Goal: Task Accomplishment & Management: Manage account settings

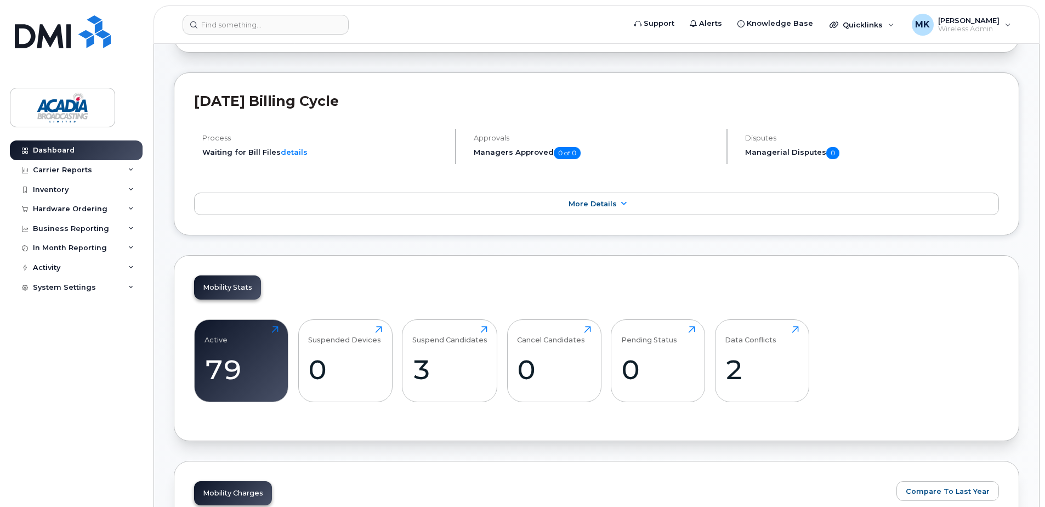
scroll to position [274, 0]
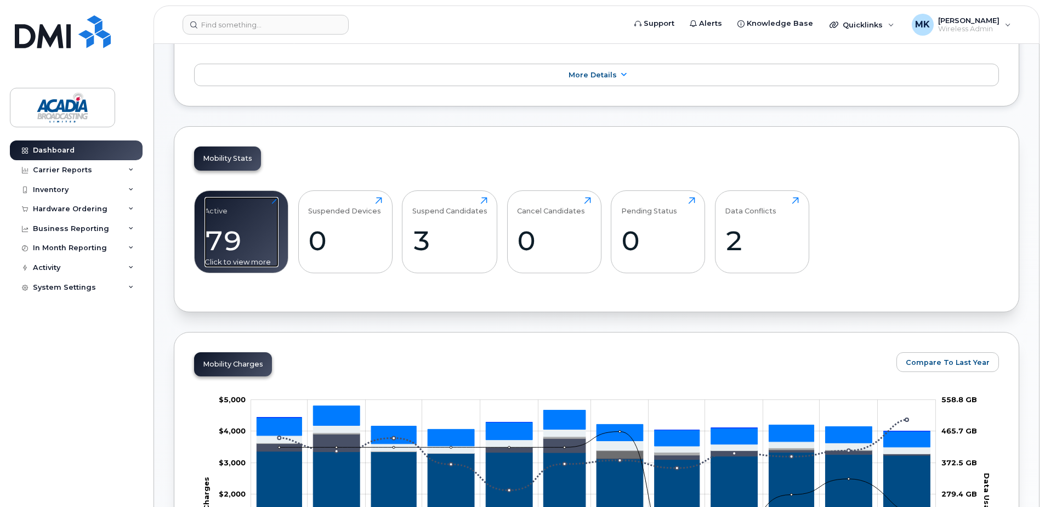
click at [237, 252] on div "79" at bounding box center [242, 240] width 74 height 32
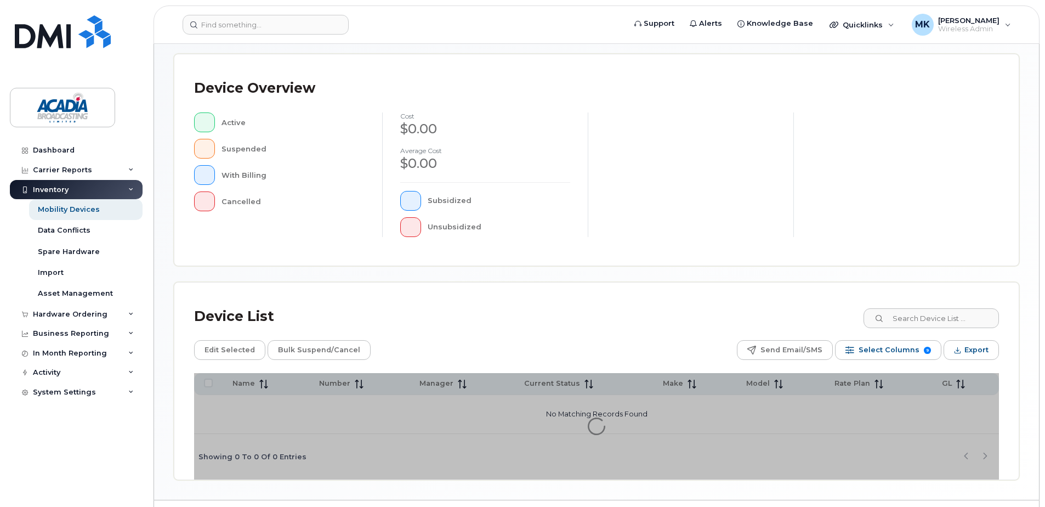
scroll to position [247, 0]
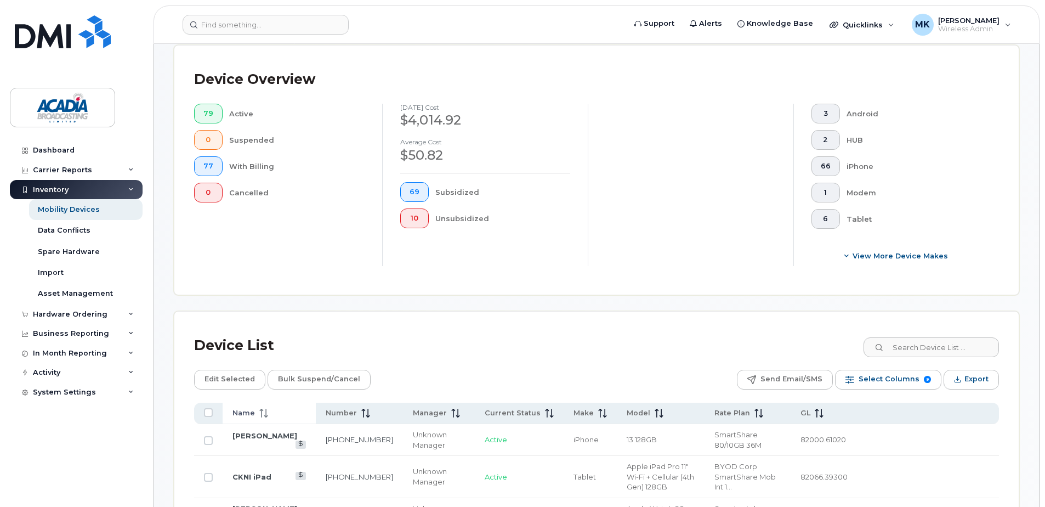
click at [250, 420] on th "Name" at bounding box center [269, 413] width 93 height 21
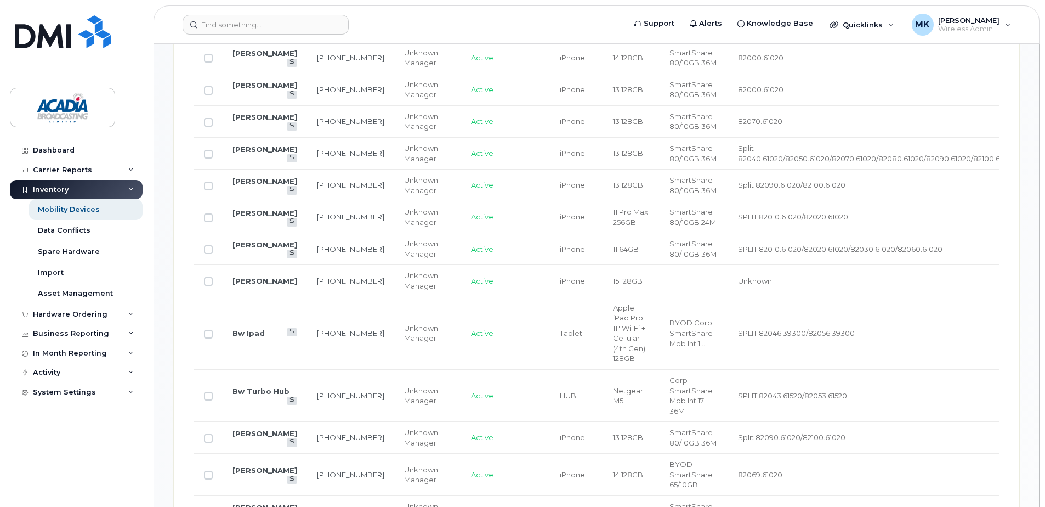
scroll to position [522, 0]
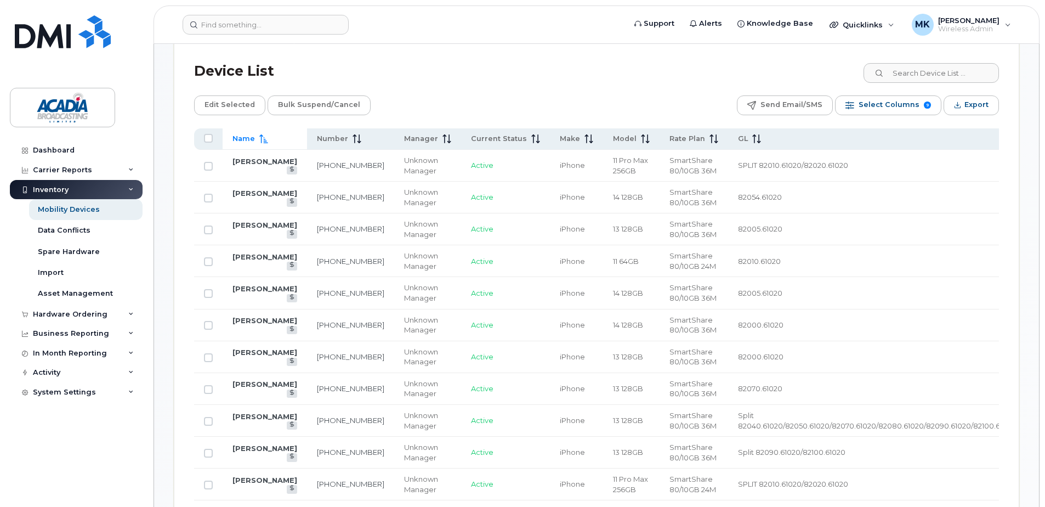
click at [248, 142] on span "Name" at bounding box center [244, 139] width 22 height 10
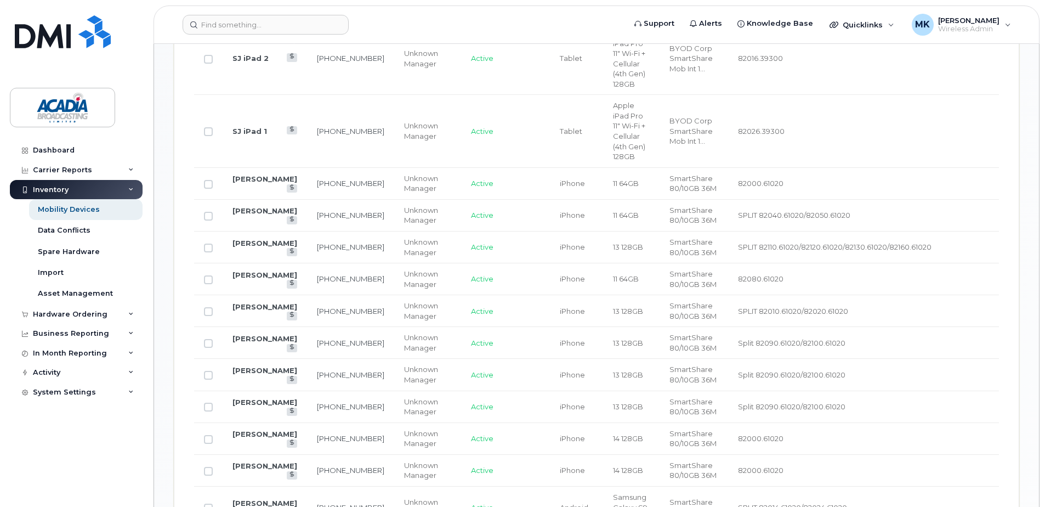
scroll to position [906, 0]
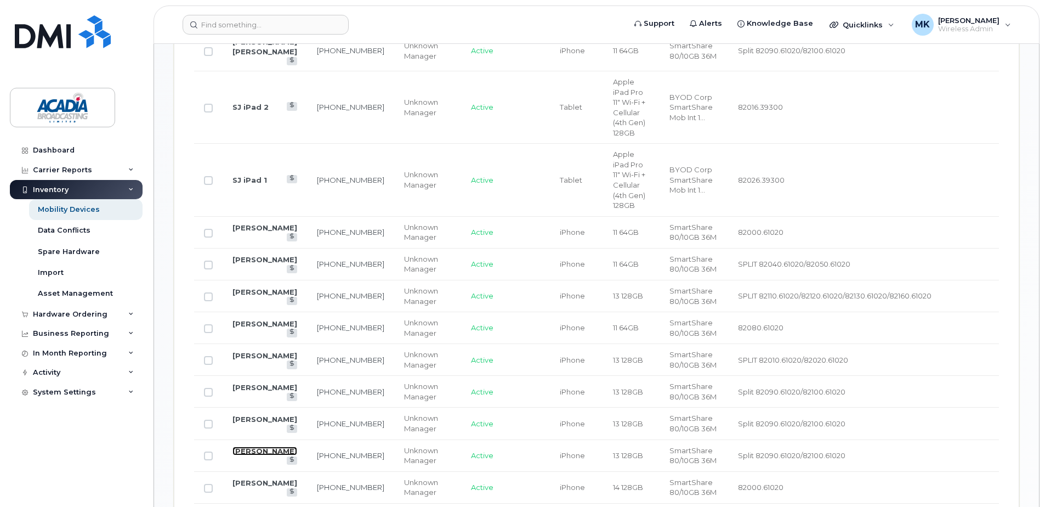
click at [247, 446] on link "Russel MacKenzie" at bounding box center [265, 450] width 65 height 9
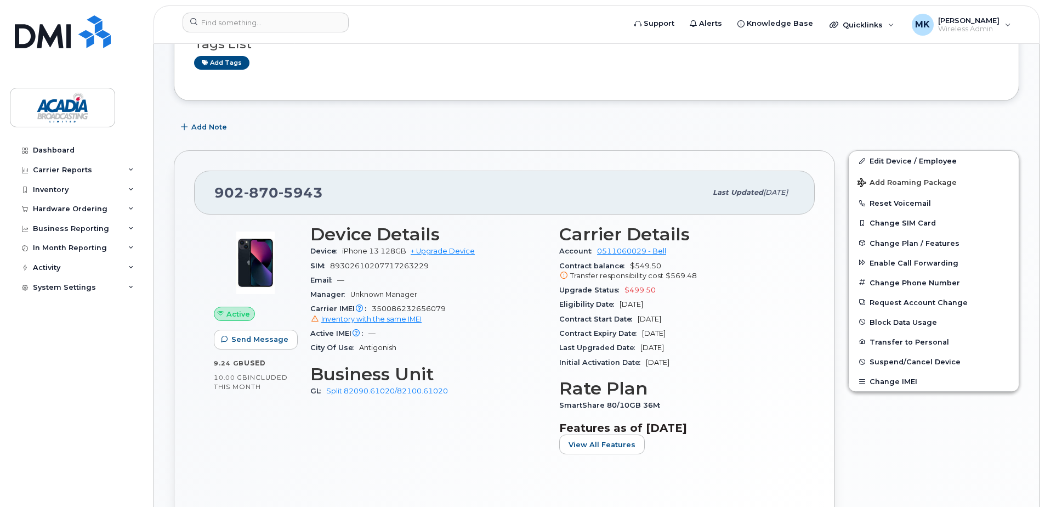
scroll to position [165, 0]
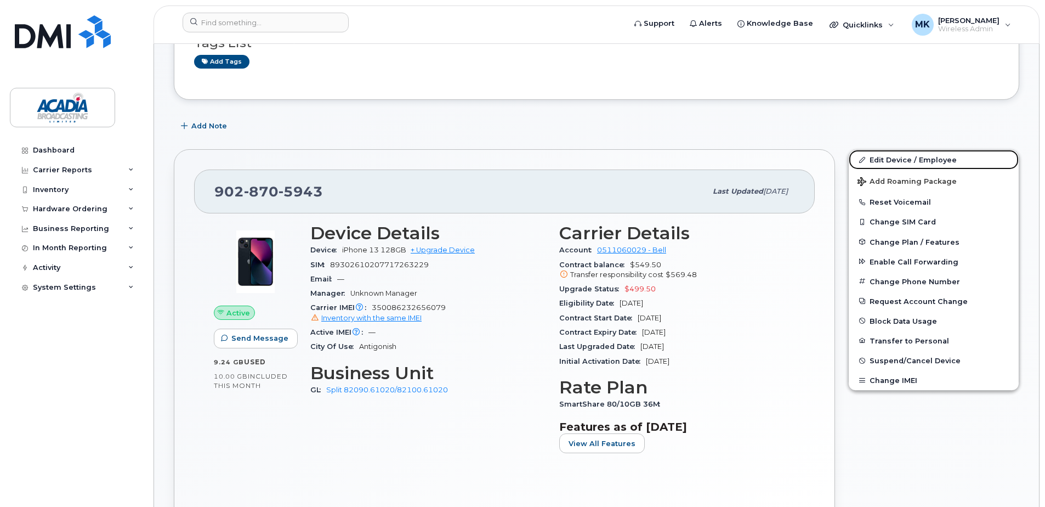
click at [908, 161] on link "Edit Device / Employee" at bounding box center [934, 160] width 170 height 20
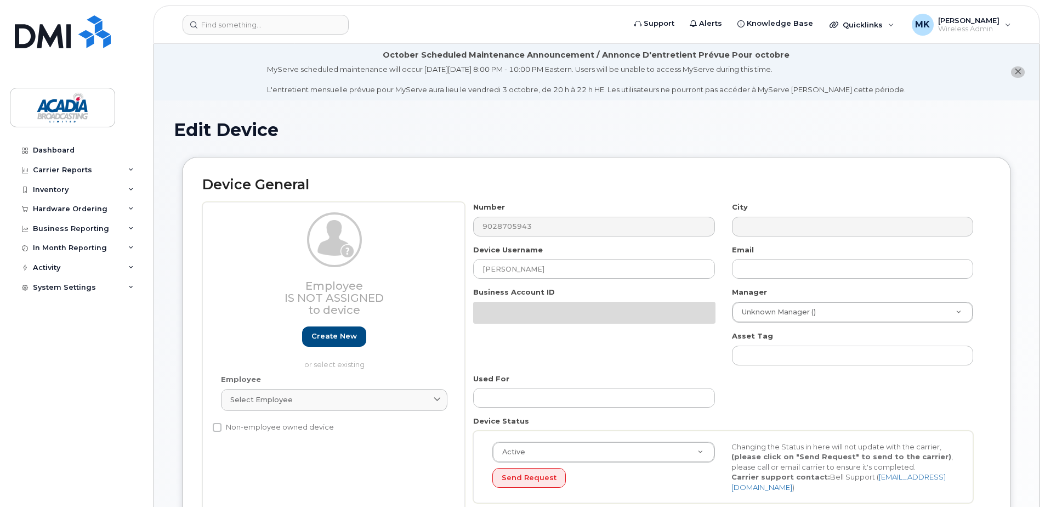
select select "5810512"
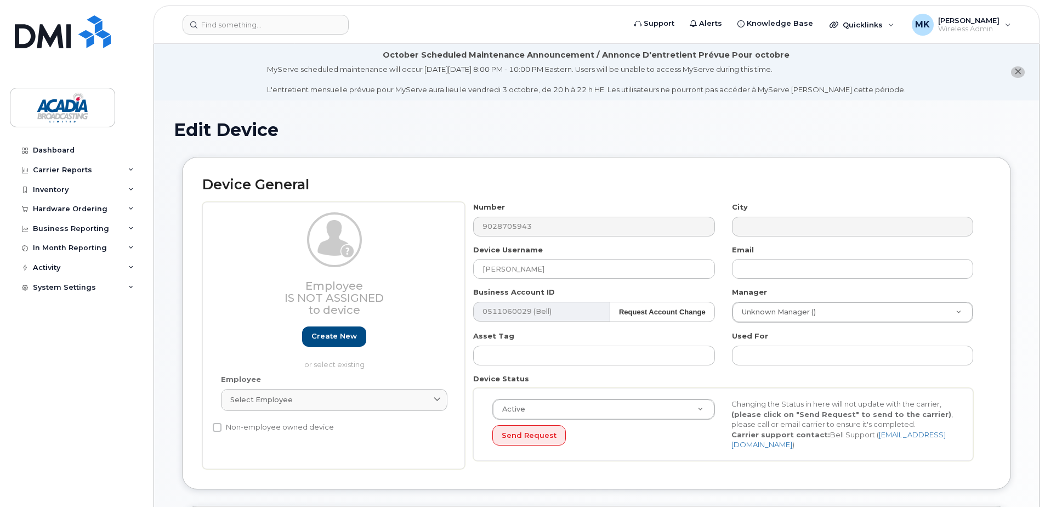
scroll to position [55, 0]
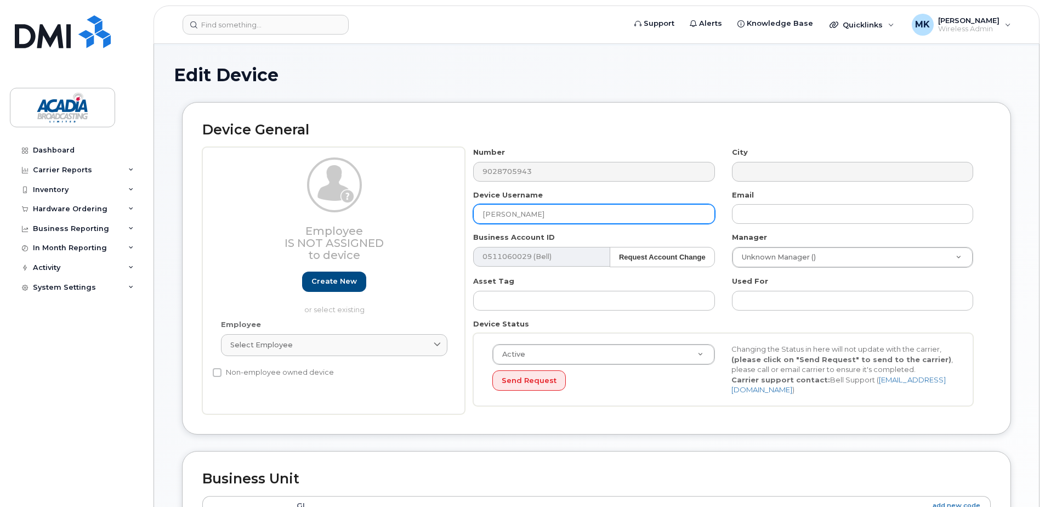
drag, startPoint x: 575, startPoint y: 215, endPoint x: 376, endPoint y: 213, distance: 199.7
click at [383, 214] on div "Employee Is not assigned to device Create new or select existing Employee Selec…" at bounding box center [596, 280] width 789 height 267
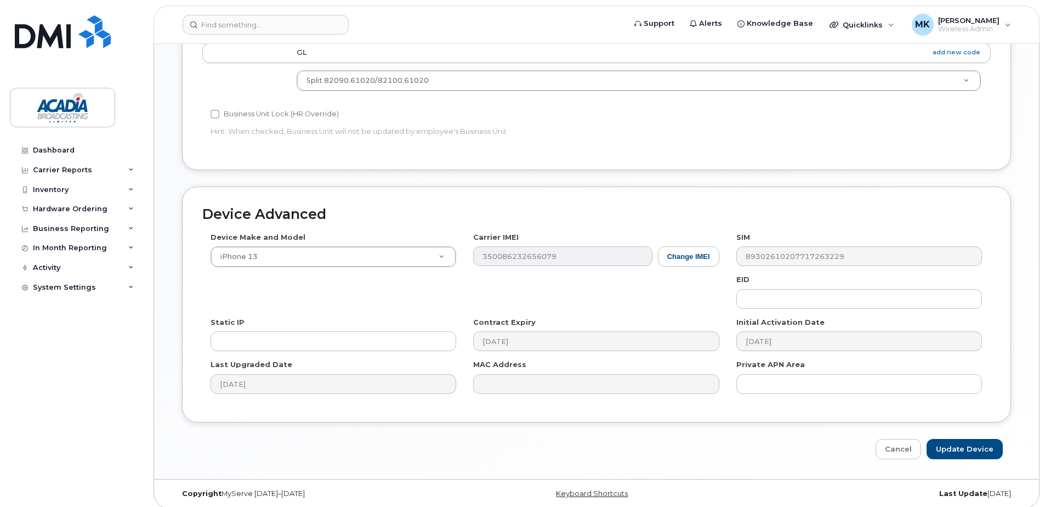
scroll to position [515, 0]
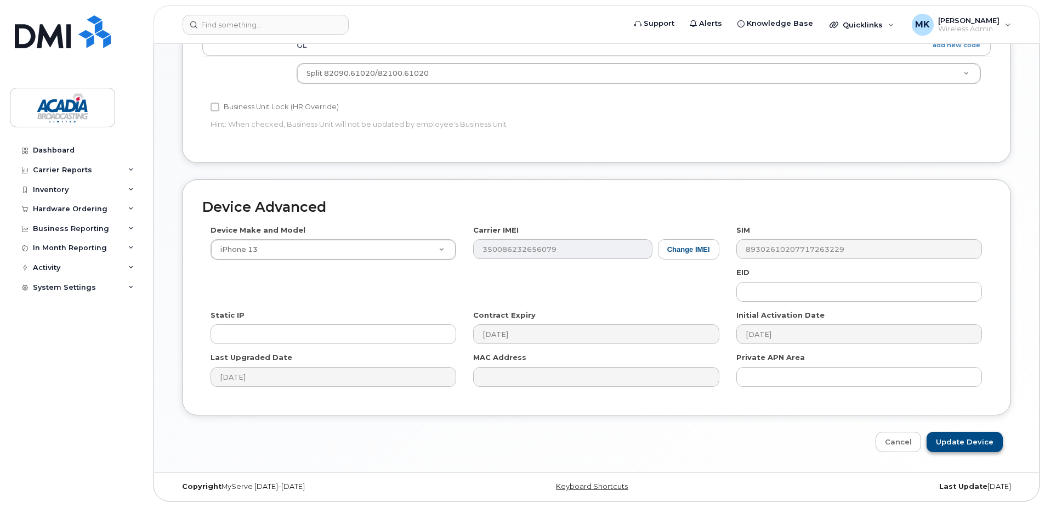
type input "[PERSON_NAME]"
click at [979, 443] on input "Update Device" at bounding box center [965, 442] width 76 height 20
type input "Saving..."
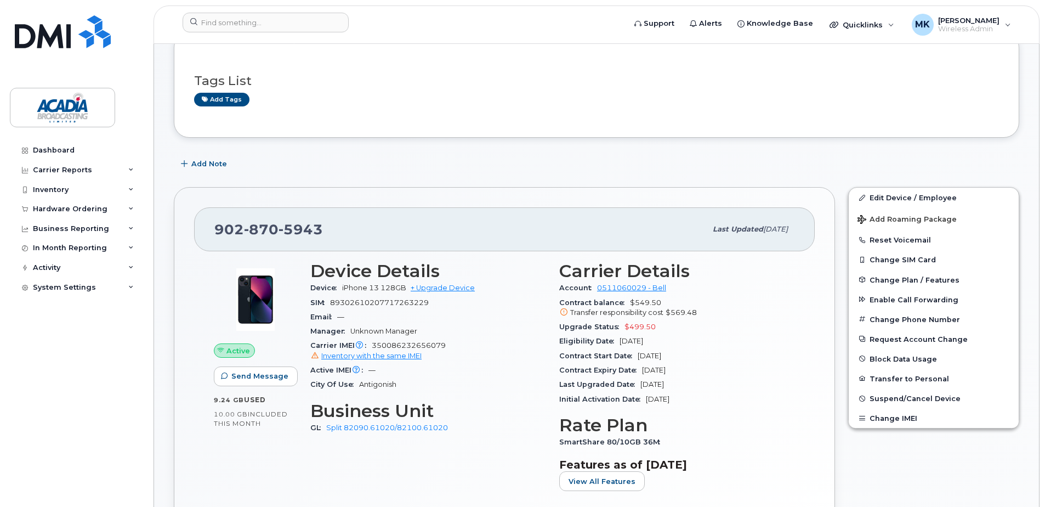
scroll to position [55, 0]
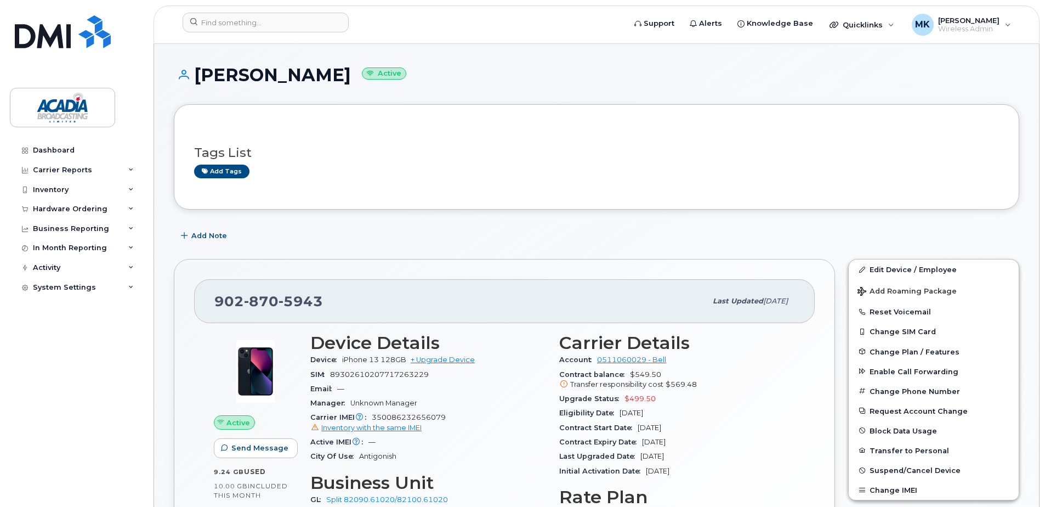
click at [602, 77] on h1 "[PERSON_NAME] Active" at bounding box center [597, 74] width 846 height 19
click at [396, 75] on h1 "[PERSON_NAME] Active" at bounding box center [597, 74] width 846 height 19
click at [62, 155] on link "Dashboard" at bounding box center [76, 150] width 133 height 20
